Goal: Information Seeking & Learning: Learn about a topic

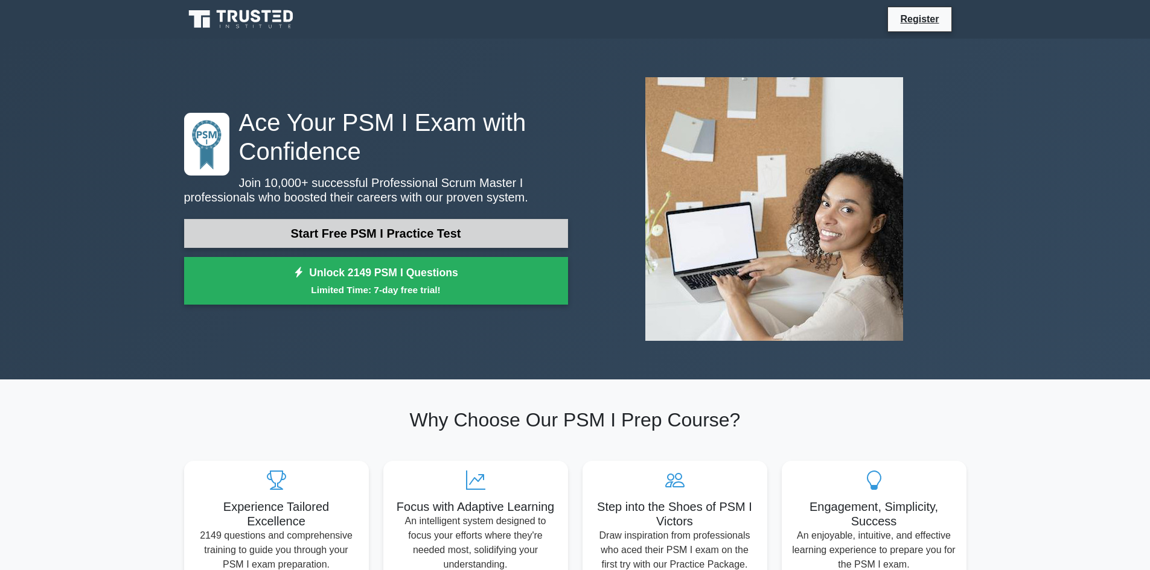
click at [421, 232] on link "Start Free PSM I Practice Test" at bounding box center [376, 233] width 384 height 29
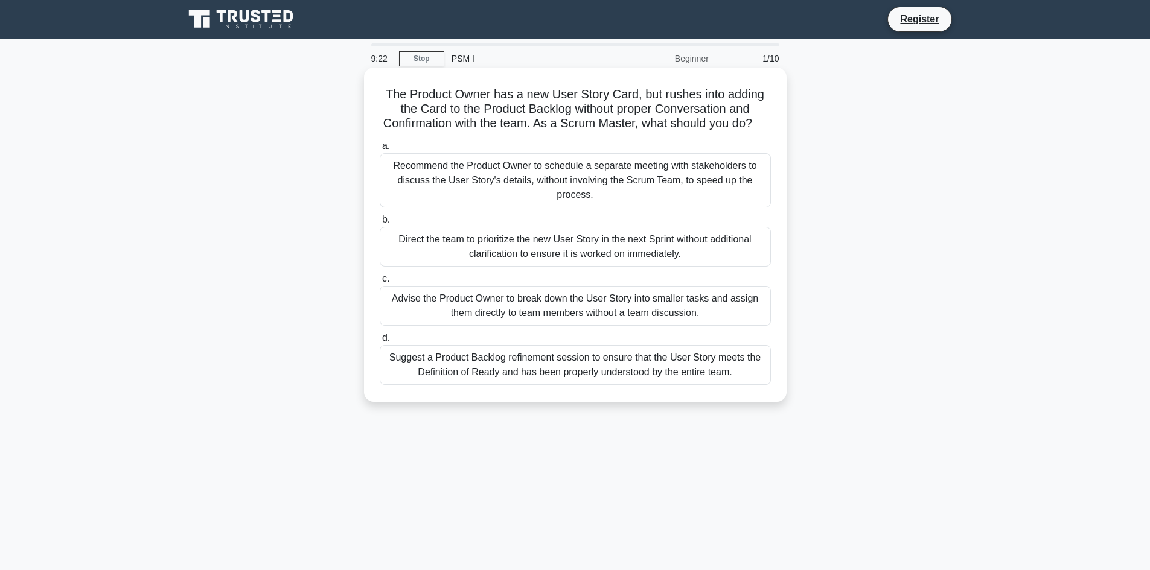
click at [663, 375] on div "Suggest a Product Backlog refinement session to ensure that the User Story meet…" at bounding box center [575, 365] width 391 height 40
click at [380, 342] on input "d. Suggest a Product Backlog refinement session to ensure that the User Story m…" at bounding box center [380, 338] width 0 height 8
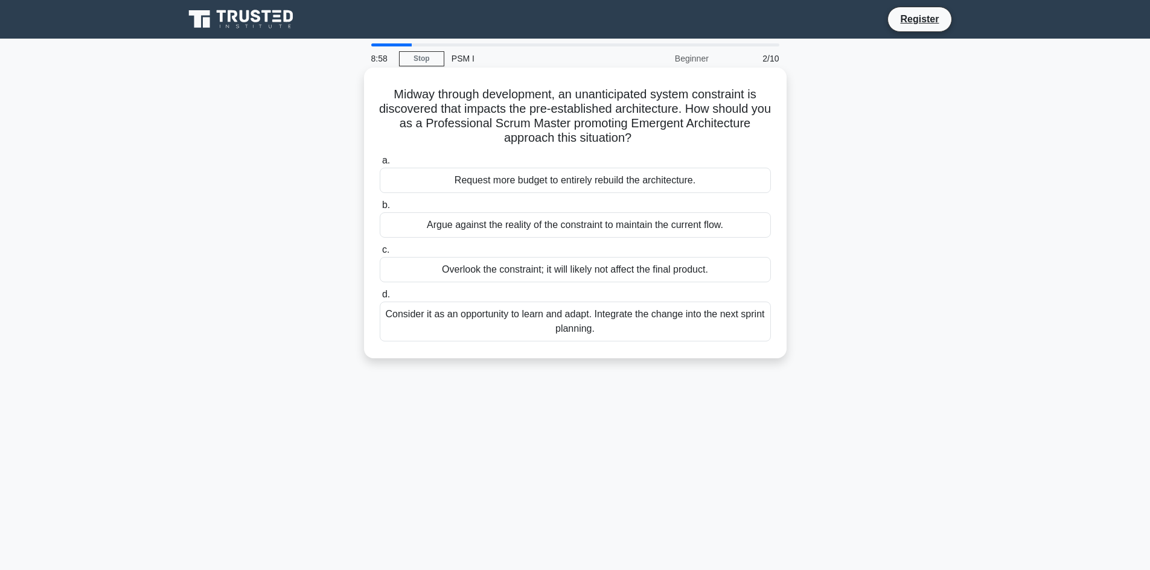
click at [644, 326] on div "Consider it as an opportunity to learn and adapt. Integrate the change into the…" at bounding box center [575, 322] width 391 height 40
click at [380, 299] on input "d. Consider it as an opportunity to learn and adapt. Integrate the change into …" at bounding box center [380, 295] width 0 height 8
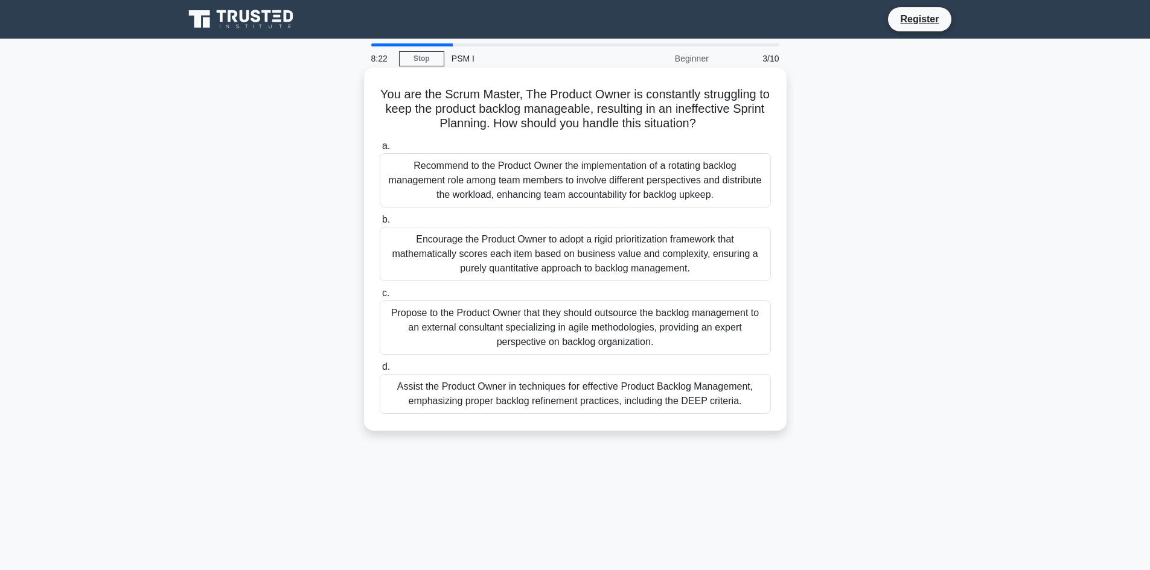
click at [645, 260] on div "Encourage the Product Owner to adopt a rigid prioritization framework that math…" at bounding box center [575, 254] width 391 height 54
click at [380, 224] on input "b. Encourage the Product Owner to adopt a rigid prioritization framework that m…" at bounding box center [380, 220] width 0 height 8
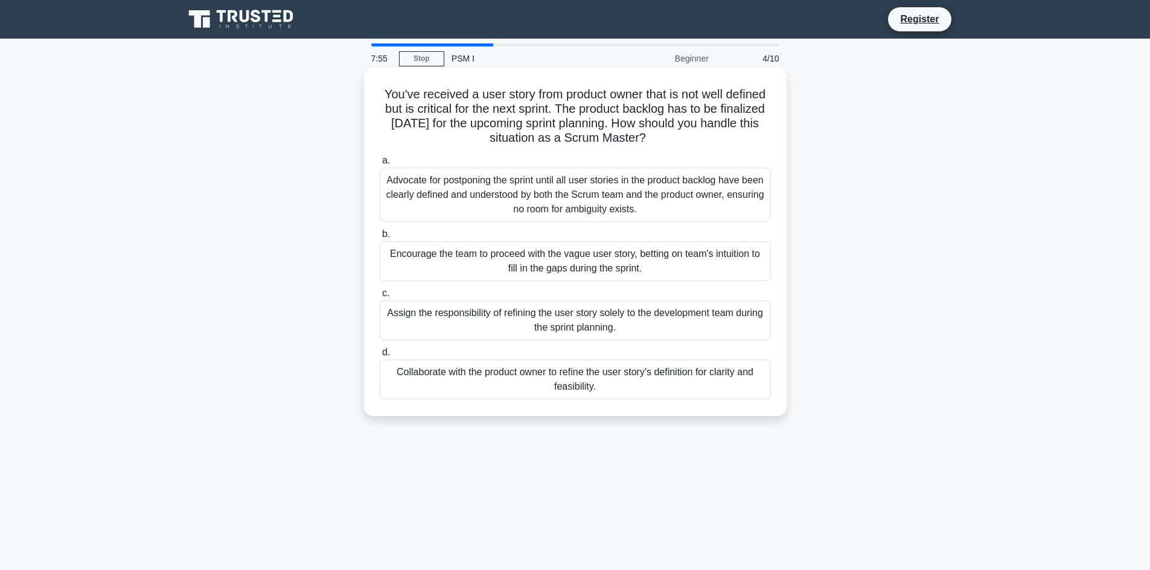
click at [645, 377] on div "Collaborate with the product owner to refine the user story's definition for cl…" at bounding box center [575, 380] width 391 height 40
click at [380, 357] on input "d. Collaborate with the product owner to refine the user story's definition for…" at bounding box center [380, 353] width 0 height 8
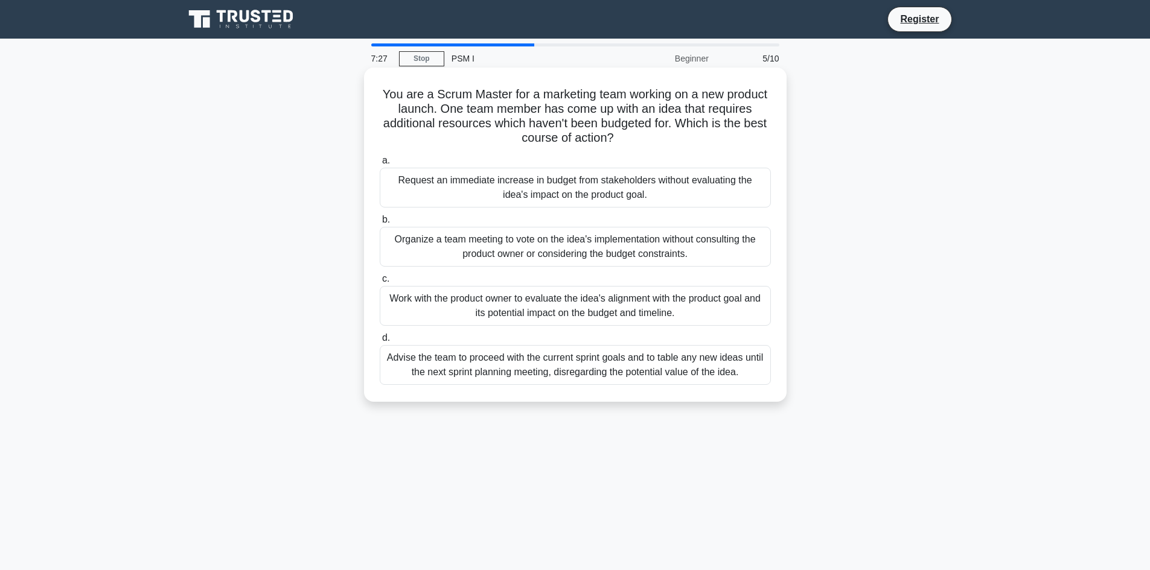
click at [672, 304] on div "Work with the product owner to evaluate the idea's alignment with the product g…" at bounding box center [575, 306] width 391 height 40
click at [380, 283] on input "c. Work with the product owner to evaluate the idea's alignment with the produc…" at bounding box center [380, 279] width 0 height 8
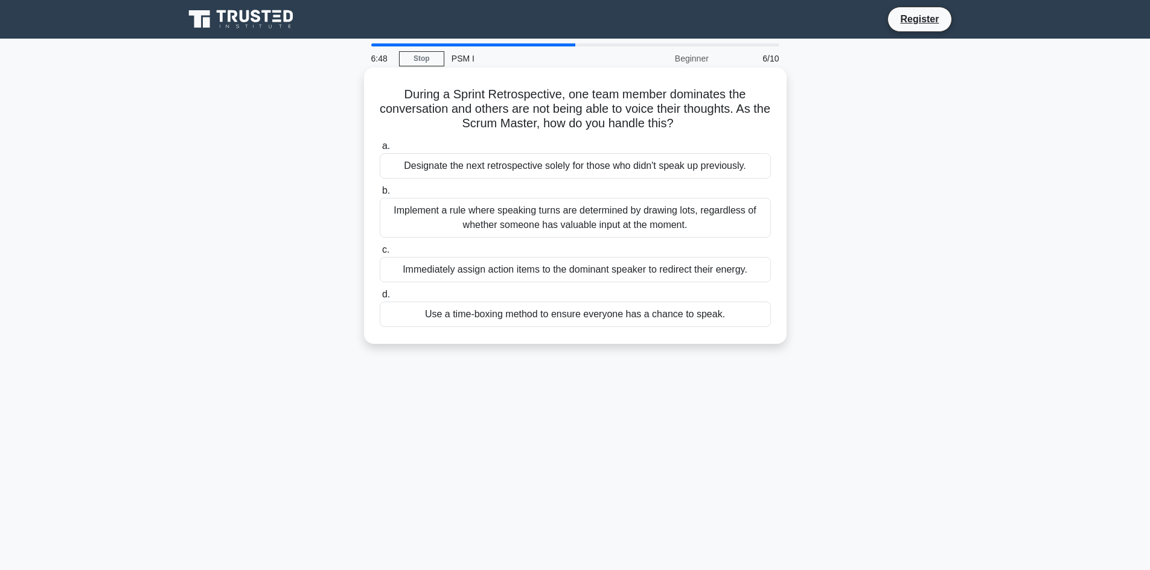
click at [709, 318] on div "Use a time-boxing method to ensure everyone has a chance to speak." at bounding box center [575, 314] width 391 height 25
click at [380, 299] on input "d. Use a time-boxing method to ensure everyone has a chance to speak." at bounding box center [380, 295] width 0 height 8
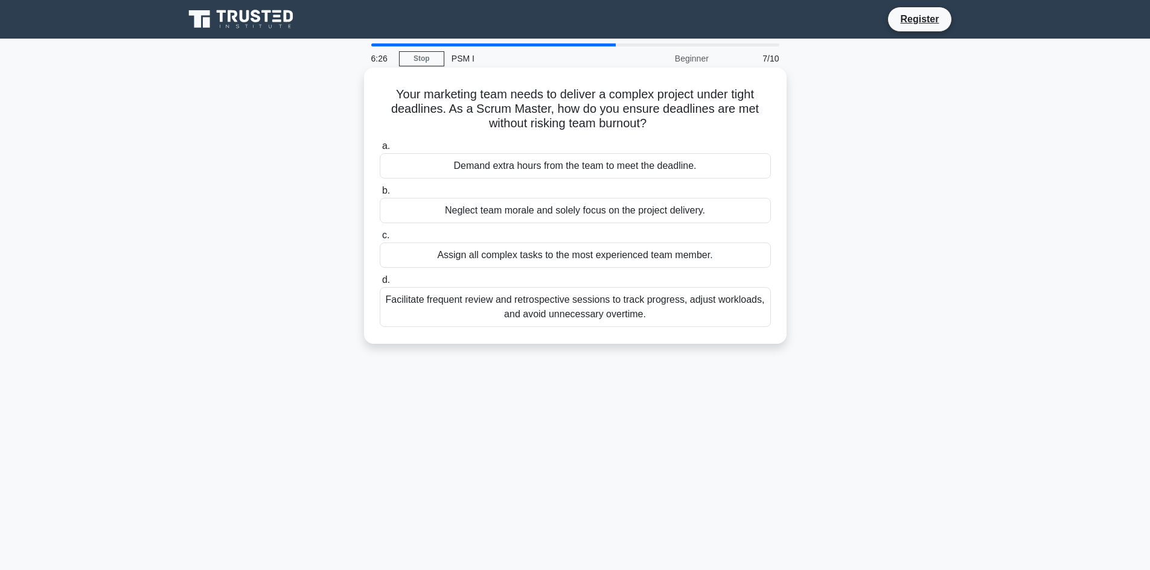
click at [595, 313] on div "Facilitate frequent review and retrospective sessions to track progress, adjust…" at bounding box center [575, 307] width 391 height 40
click at [380, 284] on input "d. Facilitate frequent review and retrospective sessions to track progress, adj…" at bounding box center [380, 280] width 0 height 8
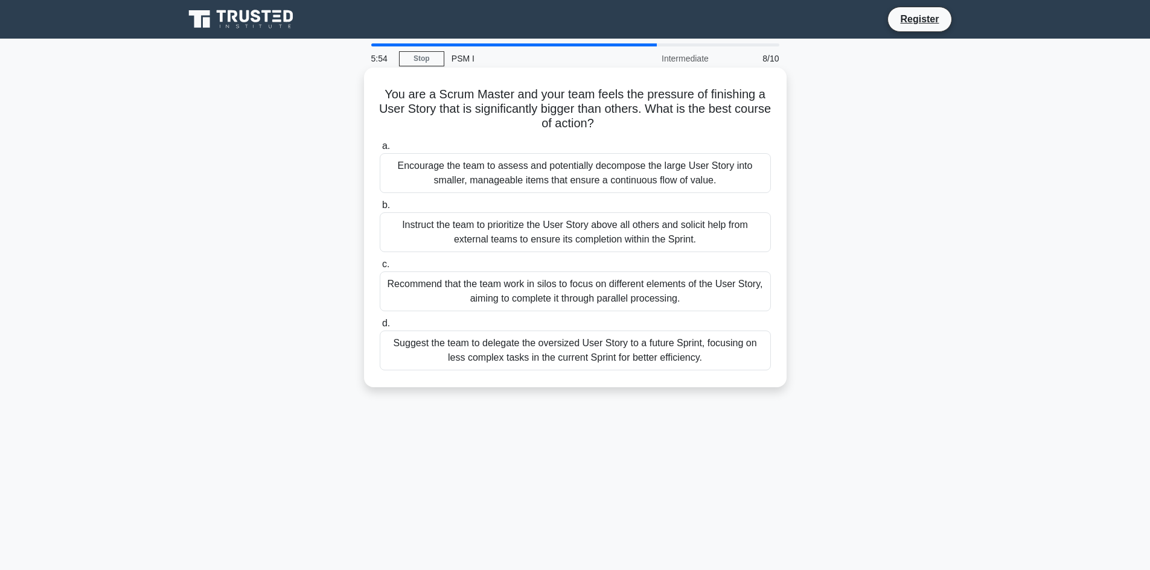
click at [638, 181] on div "Encourage the team to assess and potentially decompose the large User Story int…" at bounding box center [575, 173] width 391 height 40
click at [380, 150] on input "a. Encourage the team to assess and potentially decompose the large User Story …" at bounding box center [380, 146] width 0 height 8
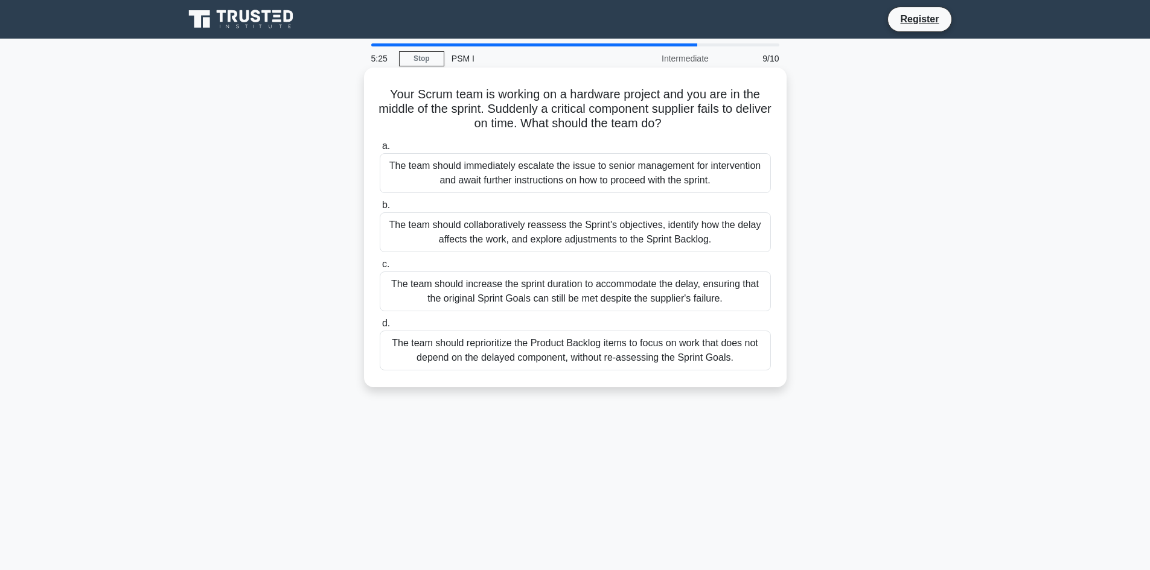
click at [584, 174] on div "The team should immediately escalate the issue to senior management for interve…" at bounding box center [575, 173] width 391 height 40
click at [380, 150] on input "a. The team should immediately escalate the issue to senior management for inte…" at bounding box center [380, 146] width 0 height 8
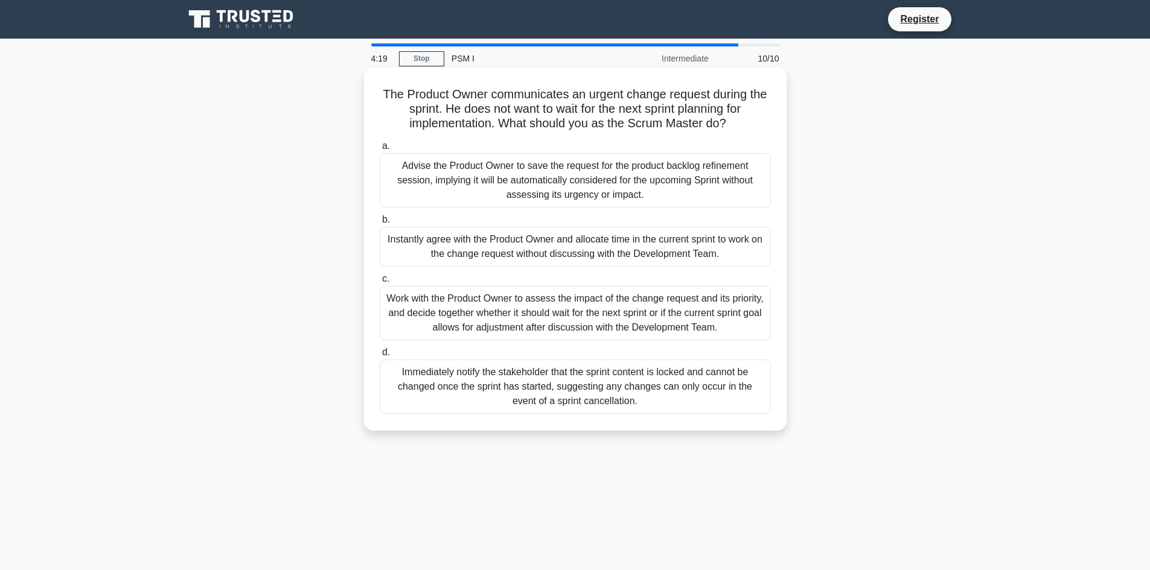
click at [596, 316] on div "Work with the Product Owner to assess the impact of the change request and its …" at bounding box center [575, 313] width 391 height 54
click at [380, 283] on input "c. Work with the Product Owner to assess the impact of the change request and i…" at bounding box center [380, 279] width 0 height 8
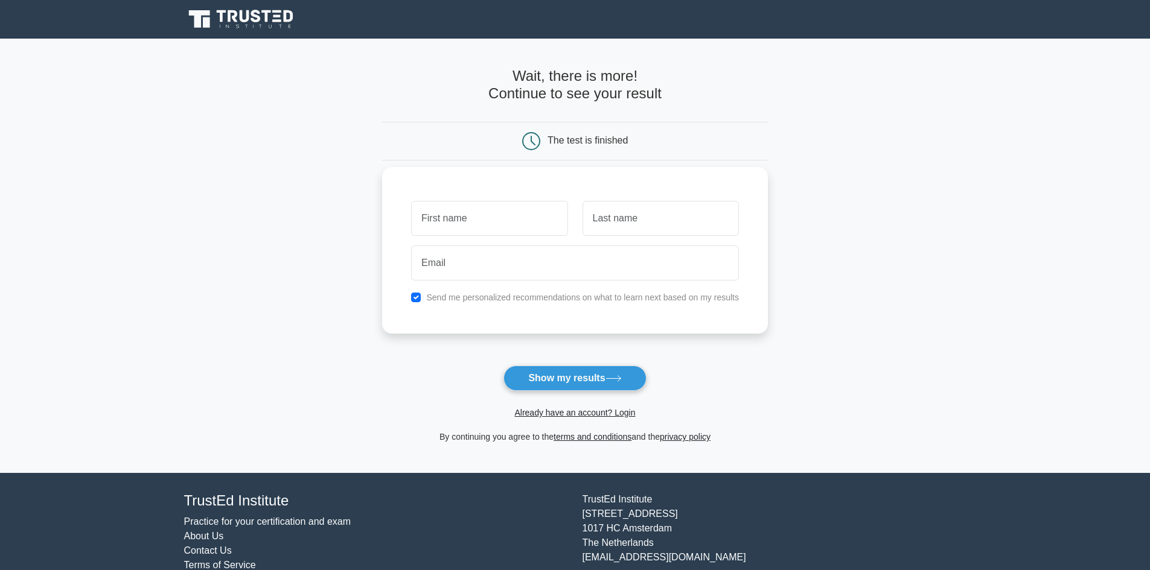
click at [459, 224] on input "text" at bounding box center [489, 218] width 156 height 35
type input "lamyaa"
click at [610, 211] on input "text" at bounding box center [661, 218] width 156 height 35
type input "belhadi"
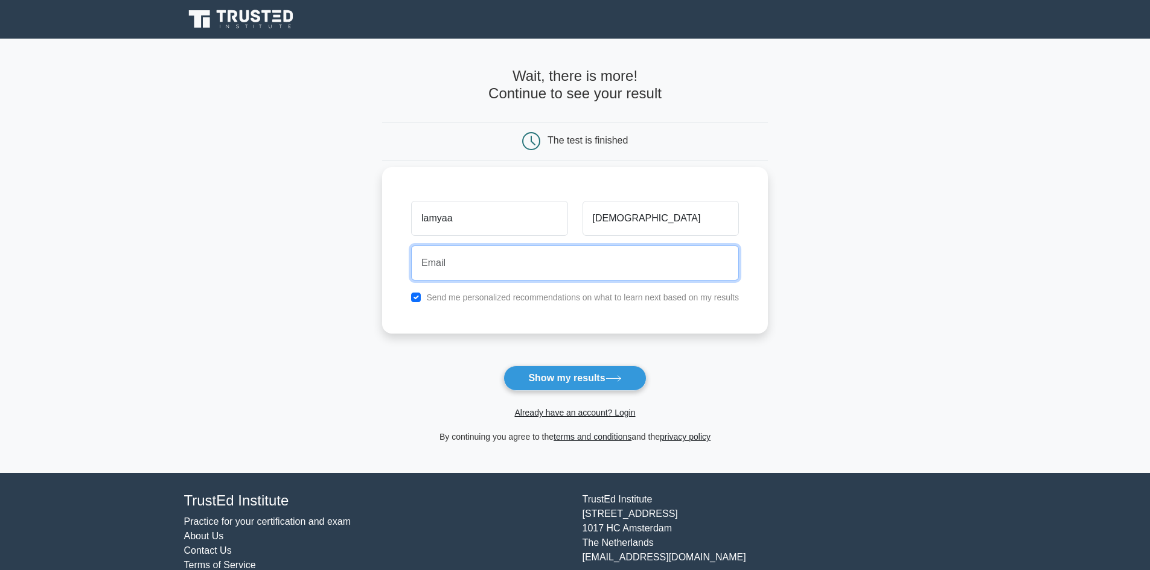
click at [587, 264] on input "email" at bounding box center [575, 263] width 328 height 35
type input "lamyalalita@gmail.com"
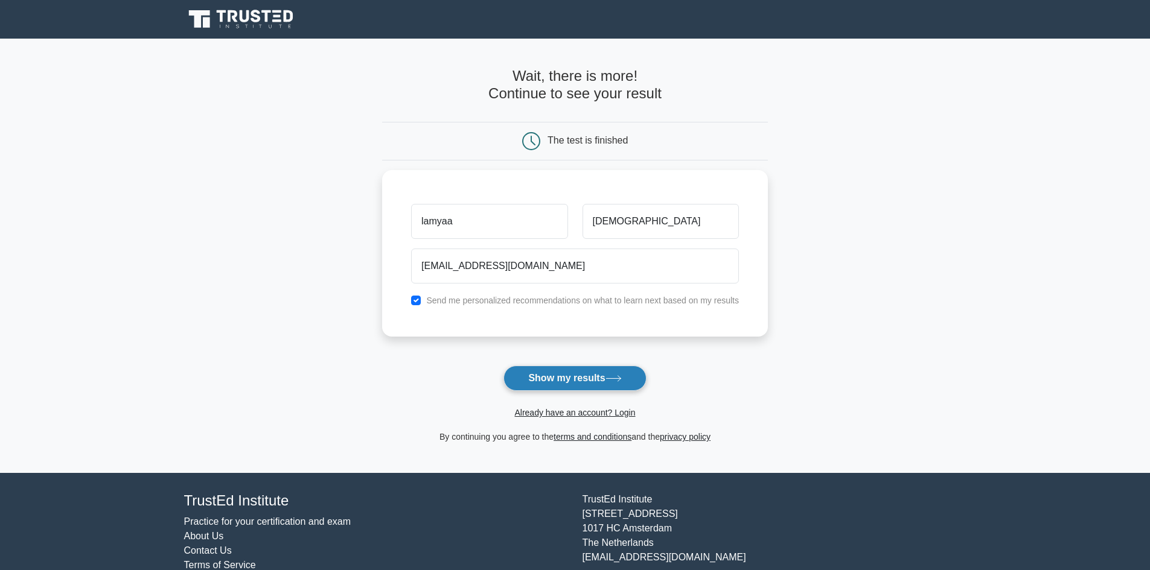
click at [583, 380] on button "Show my results" at bounding box center [574, 378] width 142 height 25
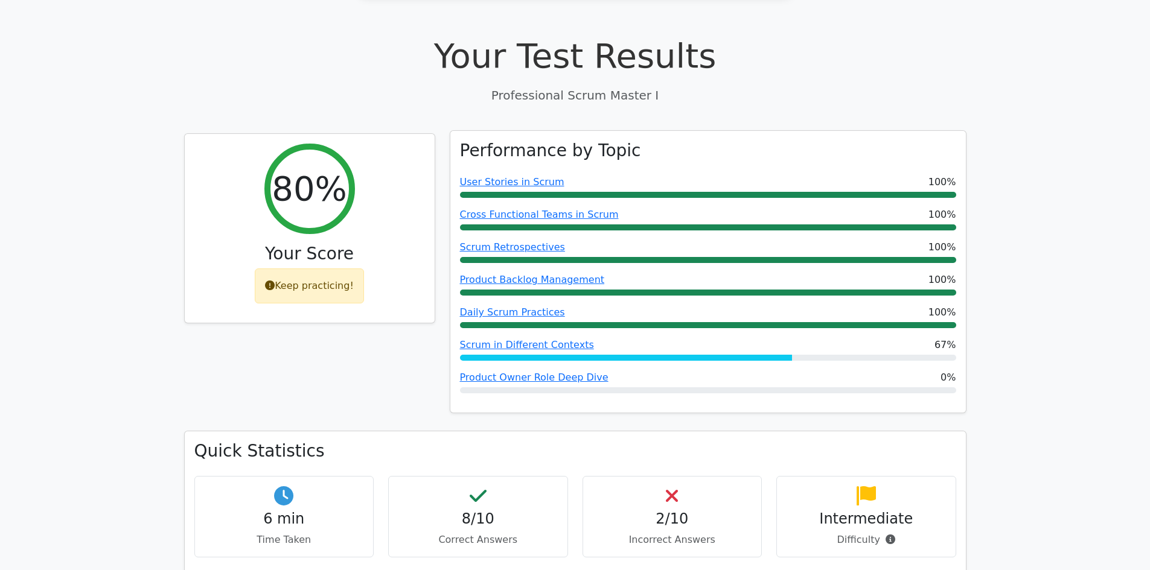
scroll to position [423, 0]
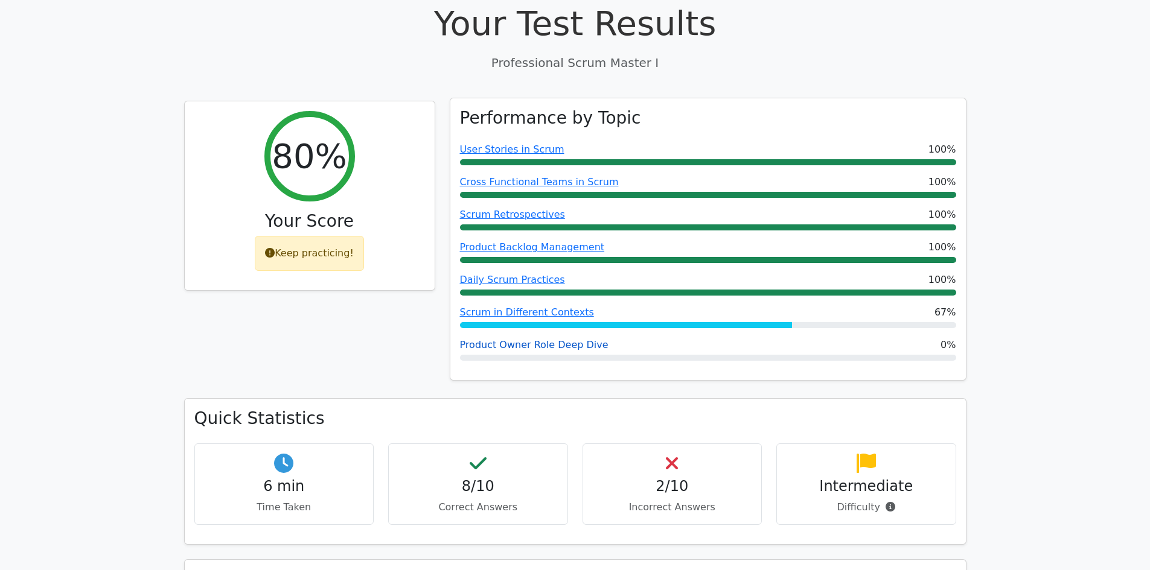
click at [528, 346] on link "Product Owner Role Deep Dive" at bounding box center [534, 344] width 149 height 11
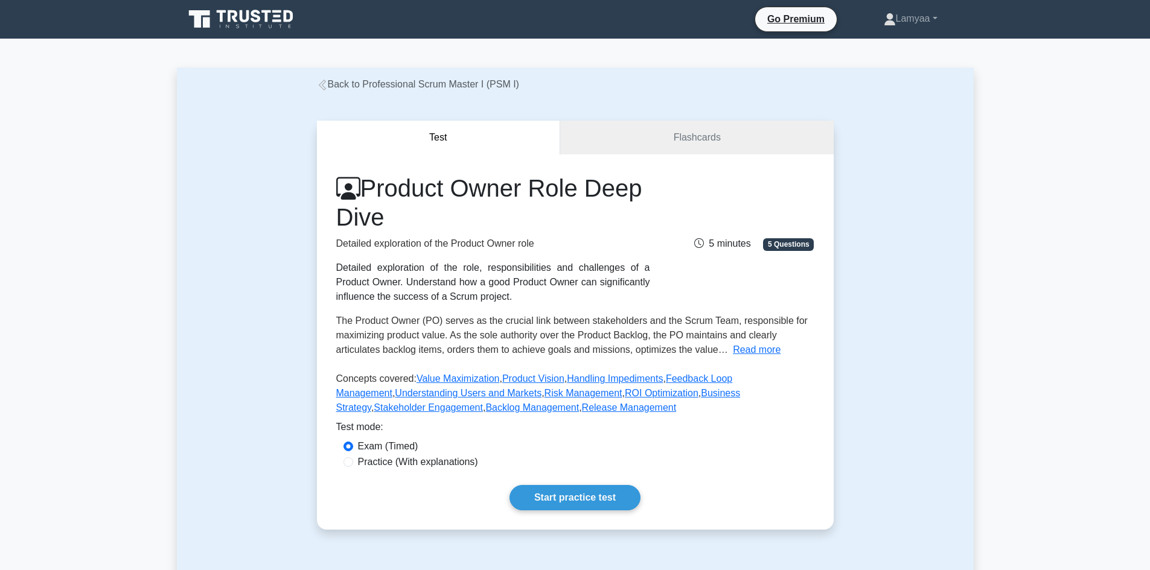
click at [328, 80] on link "Back to Professional Scrum Master I (PSM I)" at bounding box center [418, 84] width 202 height 10
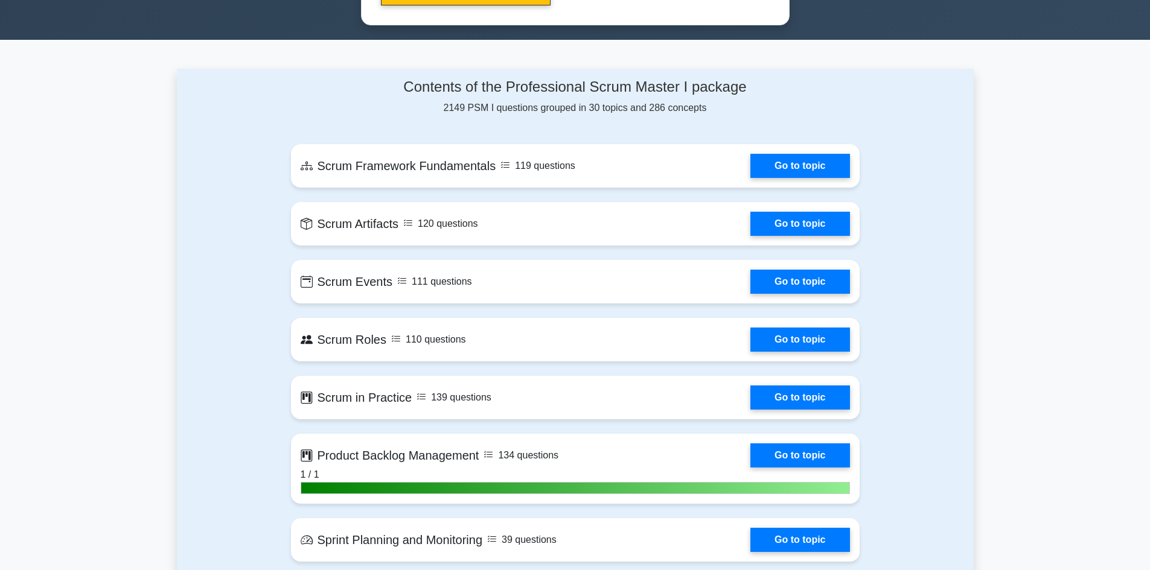
scroll to position [845, 0]
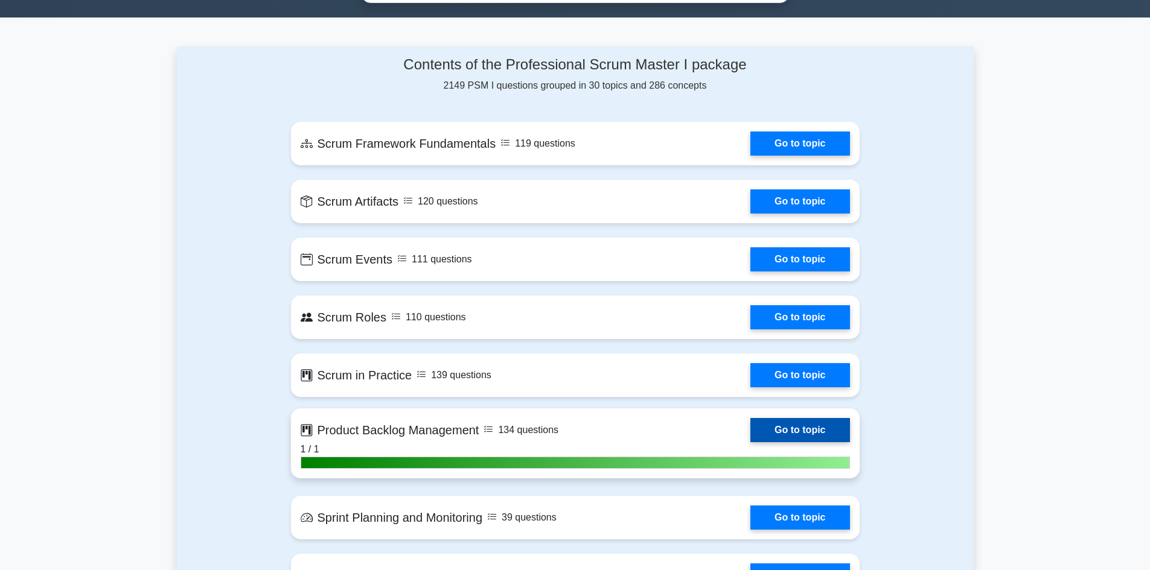
click at [750, 436] on link "Go to topic" at bounding box center [799, 430] width 99 height 24
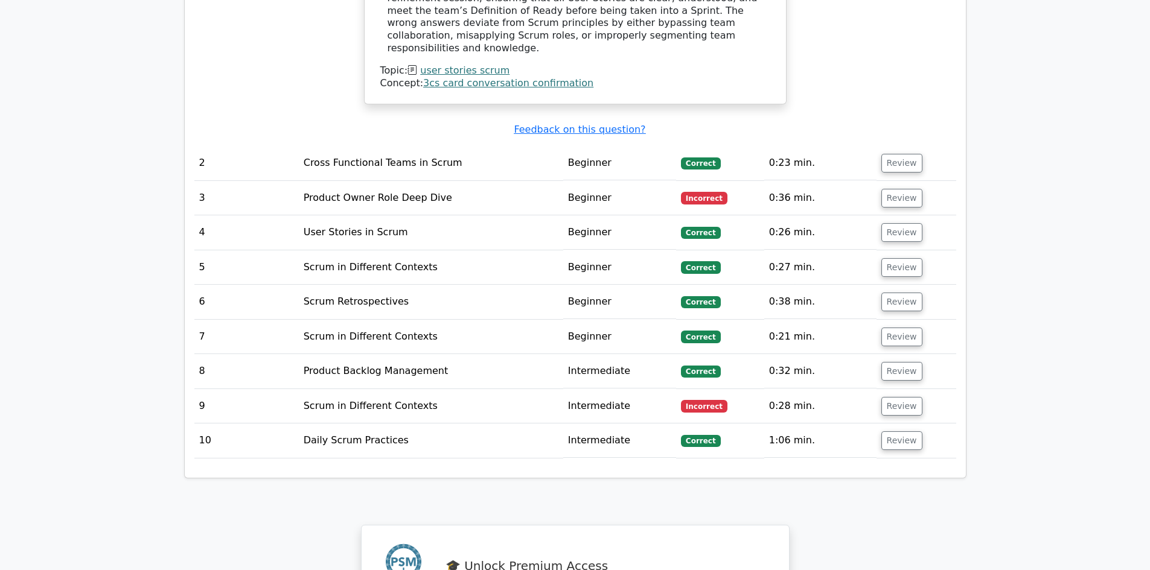
scroll to position [1509, 0]
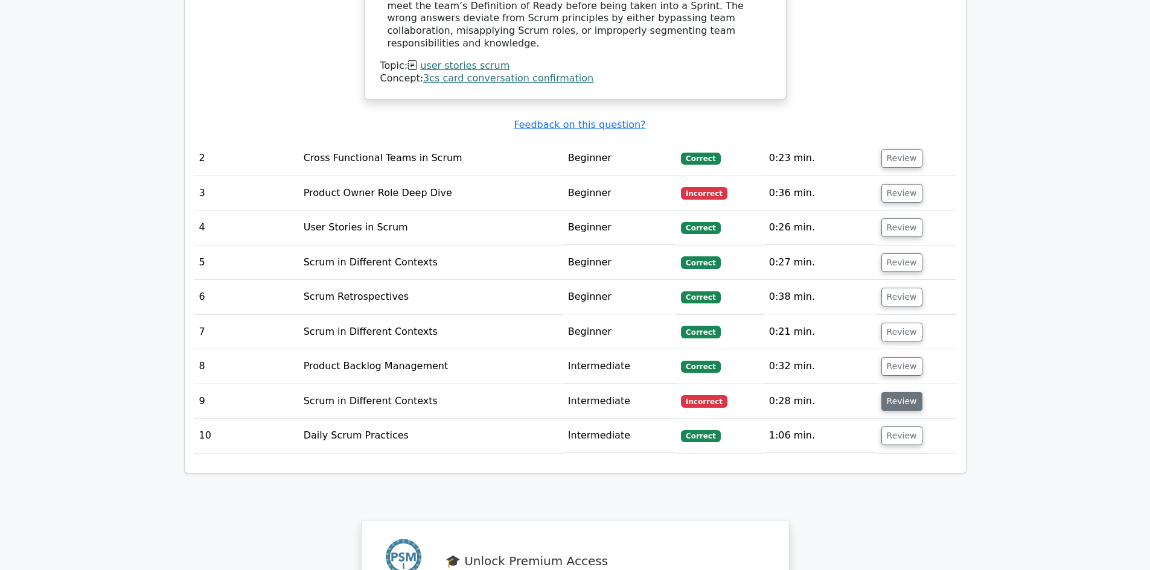
click at [897, 392] on button "Review" at bounding box center [901, 401] width 41 height 19
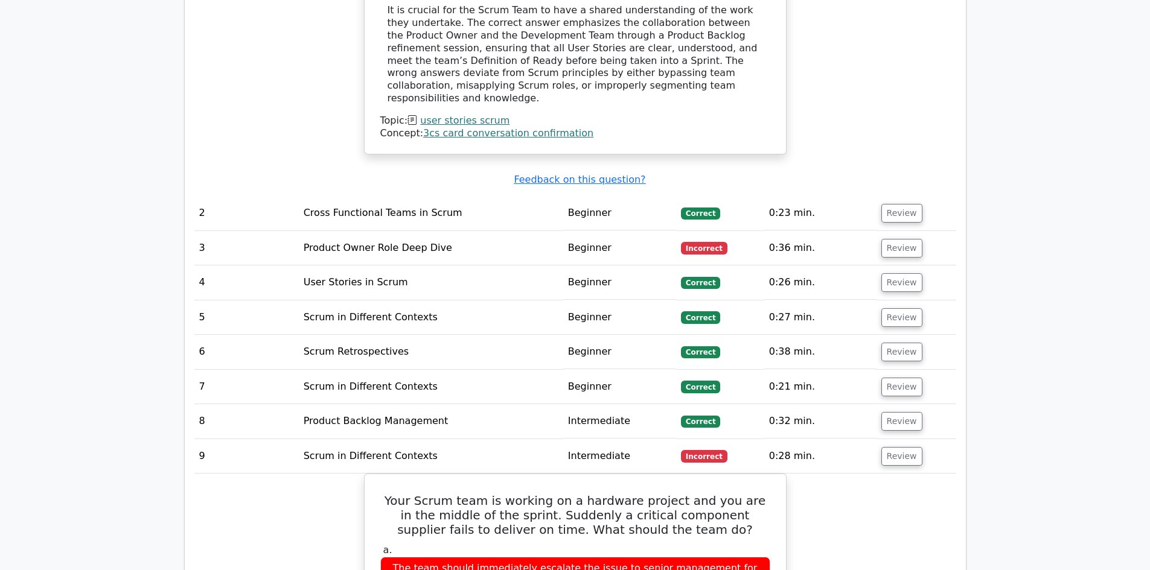
scroll to position [1449, 0]
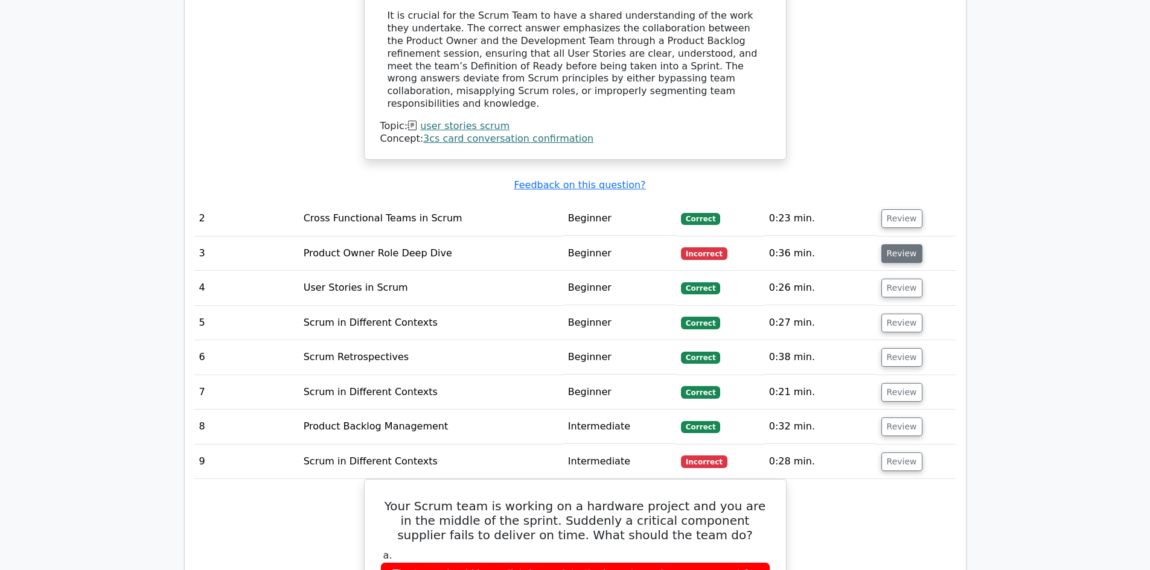
click at [893, 244] on button "Review" at bounding box center [901, 253] width 41 height 19
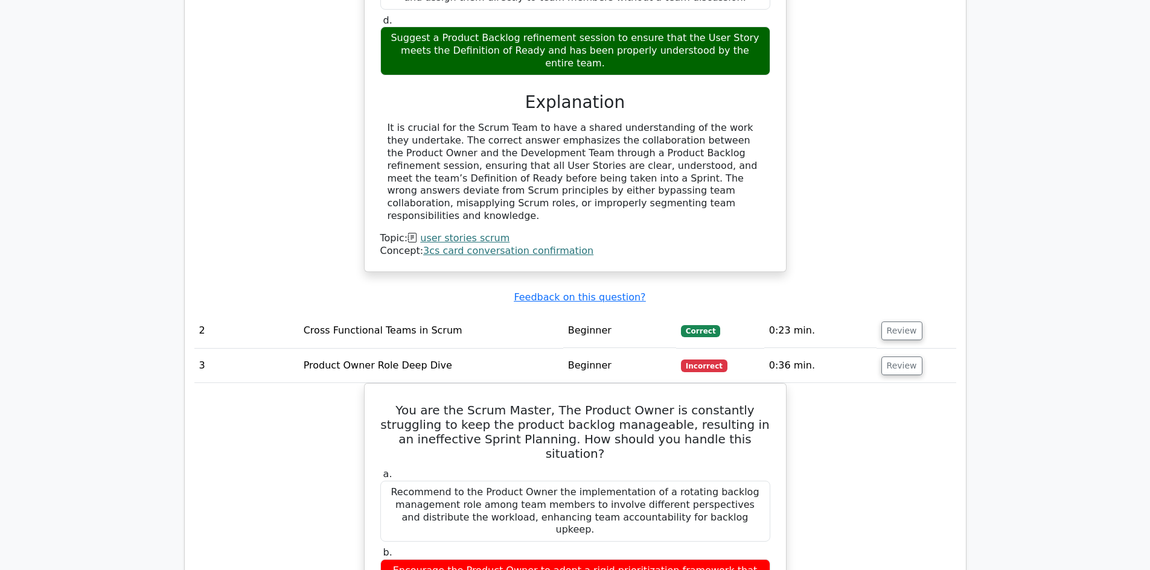
scroll to position [1328, 0]
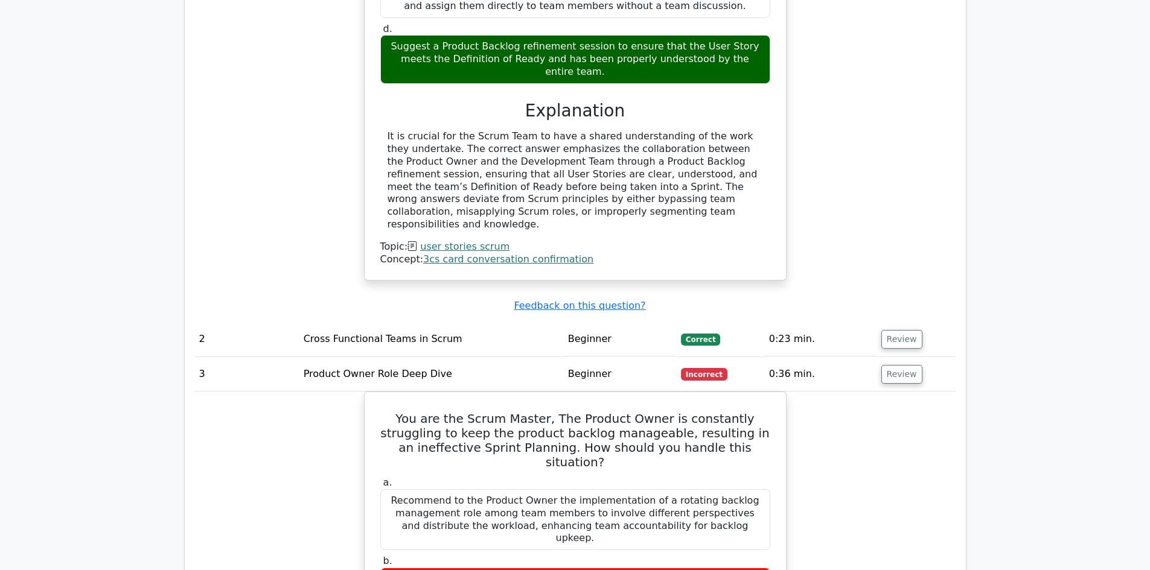
click at [828, 357] on td "0:36 min." at bounding box center [820, 374] width 112 height 34
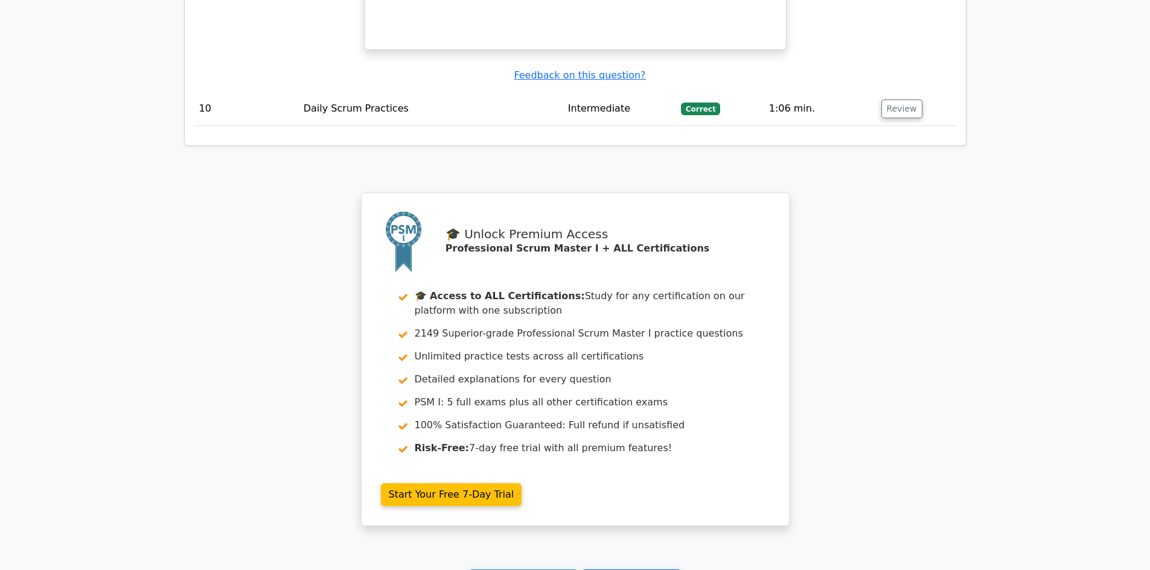
scroll to position [3021, 0]
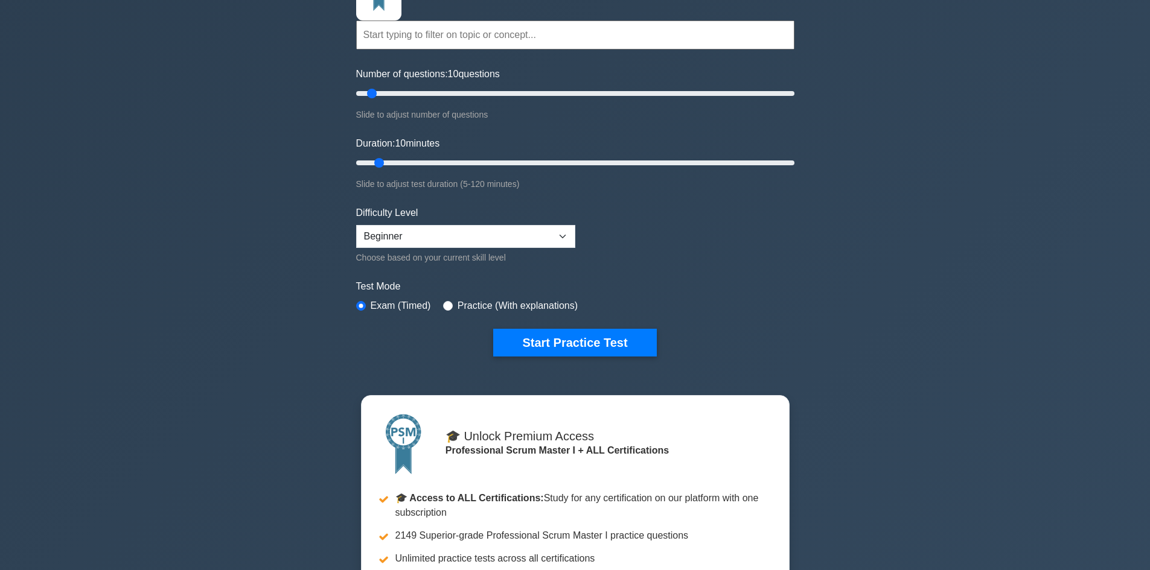
scroll to position [121, 0]
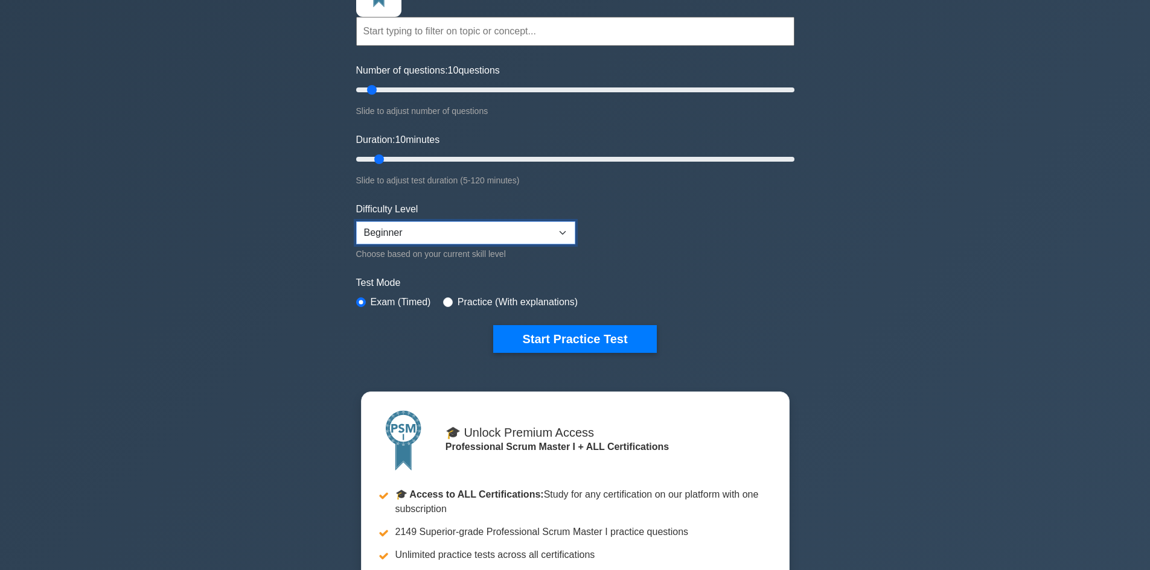
click at [508, 238] on select "Beginner Intermediate Expert" at bounding box center [465, 233] width 219 height 23
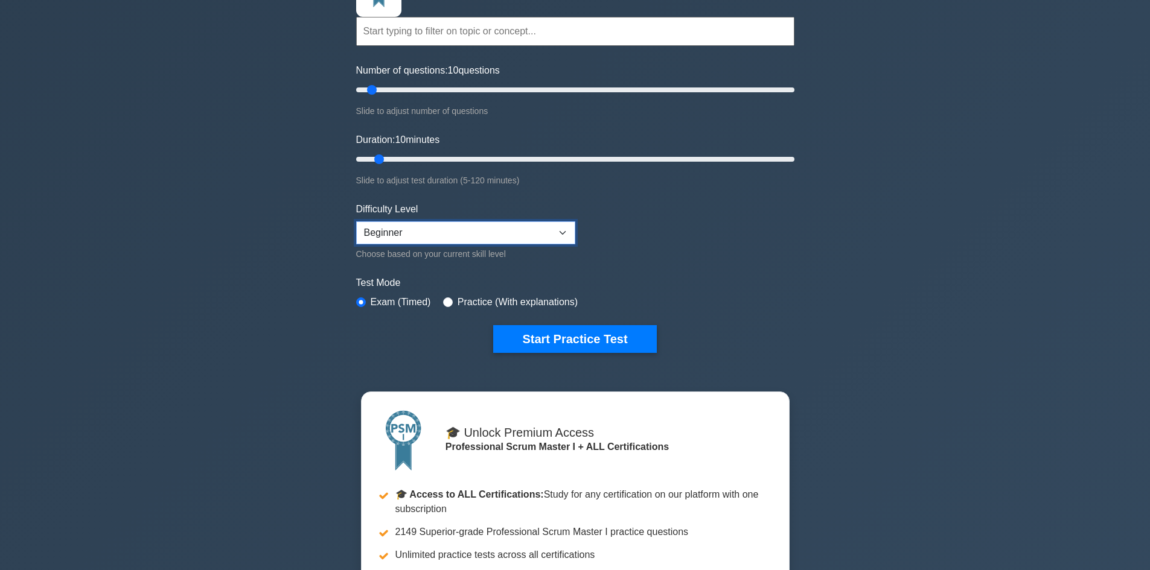
click at [508, 238] on select "Beginner Intermediate Expert" at bounding box center [465, 233] width 219 height 23
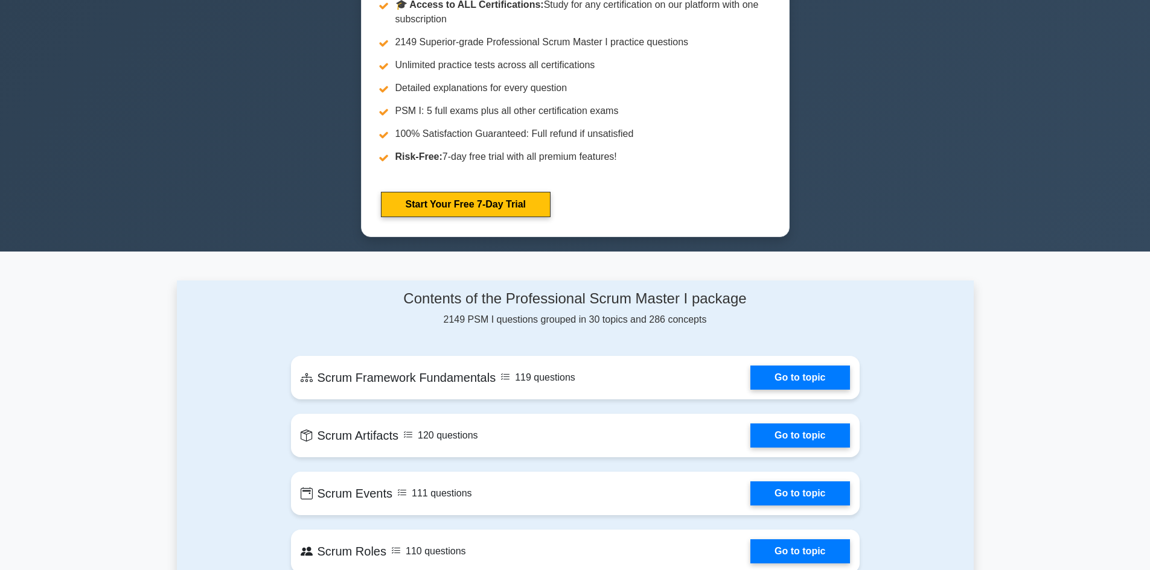
scroll to position [604, 0]
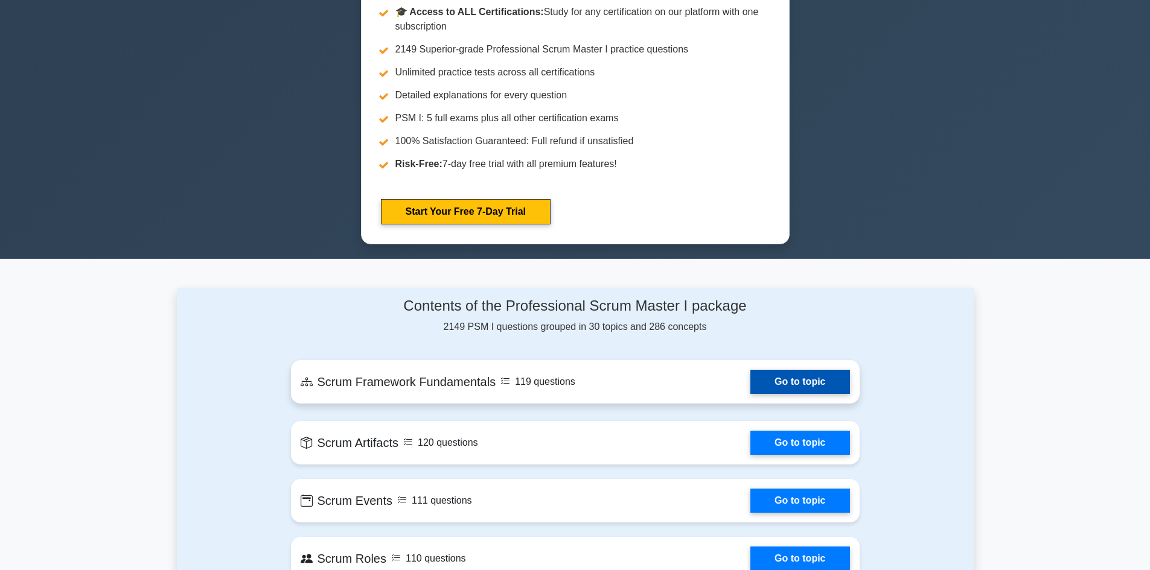
click at [750, 378] on link "Go to topic" at bounding box center [799, 382] width 99 height 24
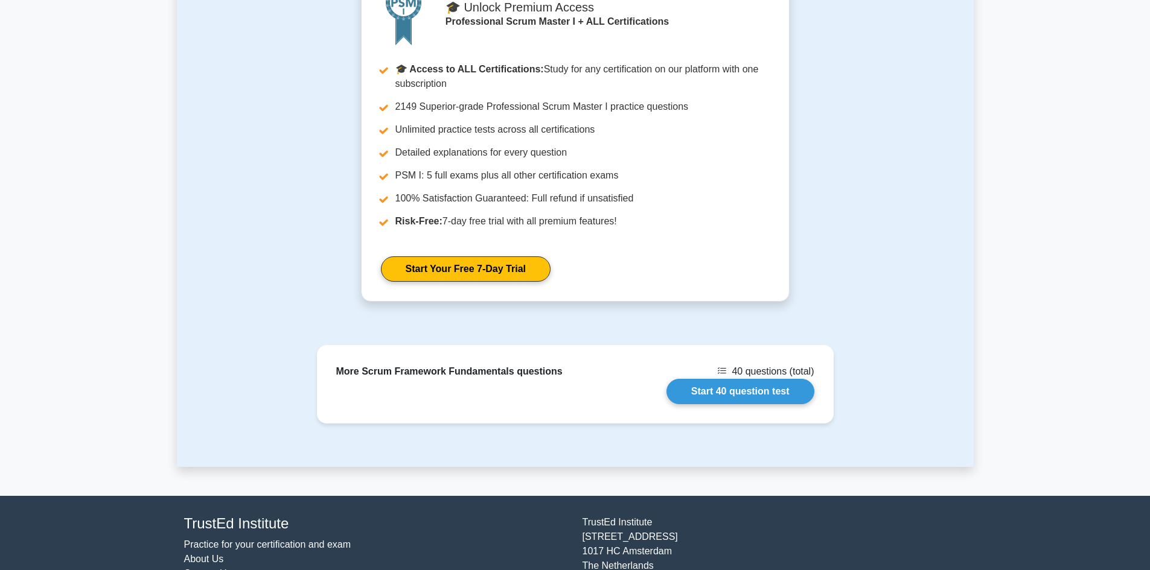
scroll to position [1215, 0]
